Goal: Navigation & Orientation: Go to known website

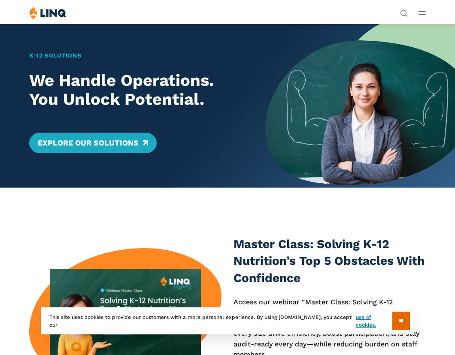
click at [421, 11] on button "Open Main Menu" at bounding box center [421, 12] width 7 height 9
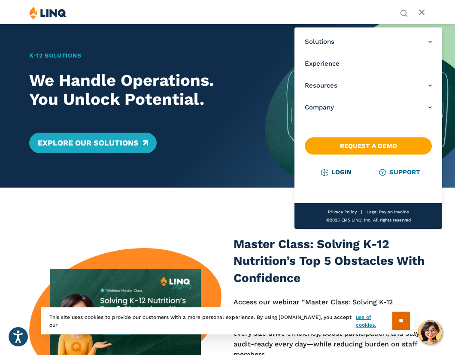
click at [346, 171] on link "Login" at bounding box center [337, 172] width 30 height 8
